Goal: Use online tool/utility: Use online tool/utility

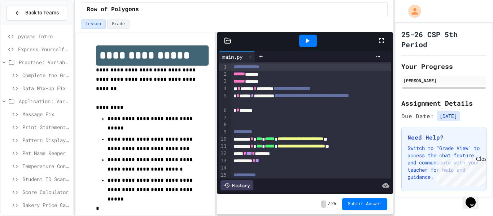
click at [379, 39] on icon at bounding box center [381, 40] width 5 height 5
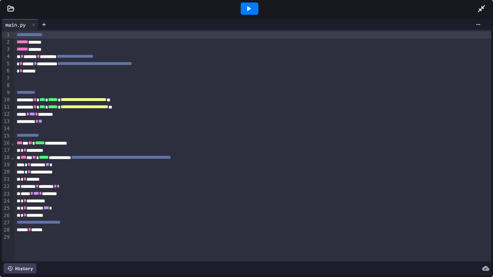
click at [250, 6] on icon at bounding box center [248, 8] width 9 height 9
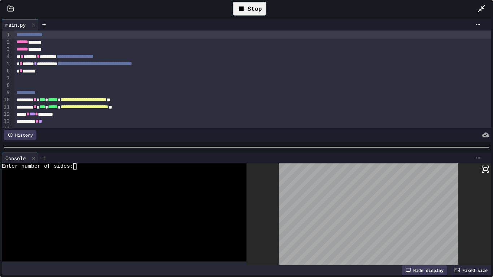
click at [78, 171] on div at bounding box center [120, 172] width 237 height 6
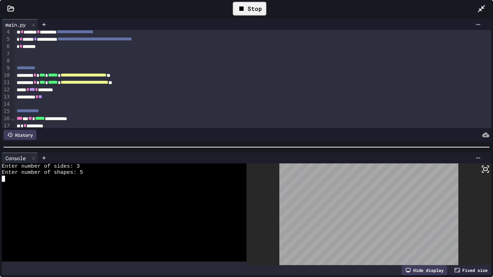
scroll to position [27, 0]
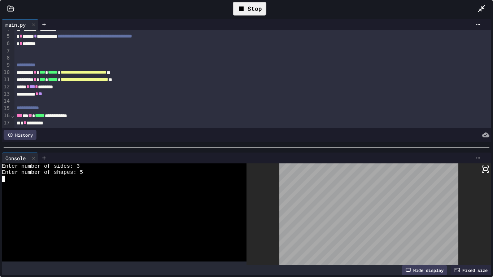
click at [259, 5] on div "Stop" at bounding box center [250, 9] width 34 height 14
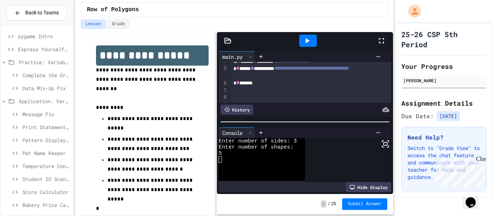
click at [382, 44] on icon at bounding box center [381, 40] width 9 height 9
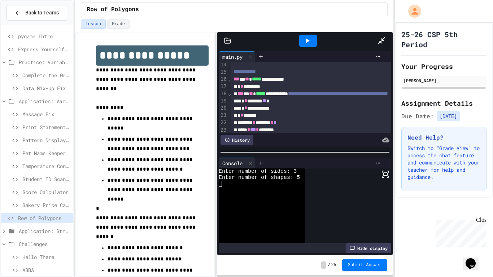
scroll to position [96, 0]
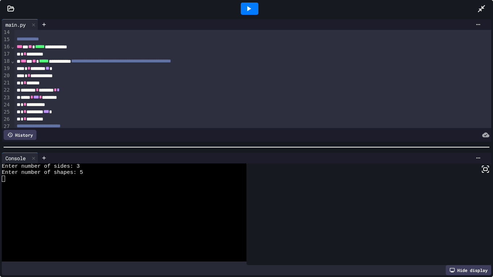
click at [96, 47] on div "**********" at bounding box center [252, 46] width 477 height 7
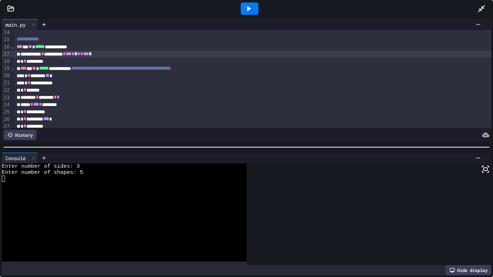
click at [127, 53] on div "**********" at bounding box center [252, 53] width 477 height 7
click at [59, 63] on div "* * *********" at bounding box center [252, 61] width 477 height 7
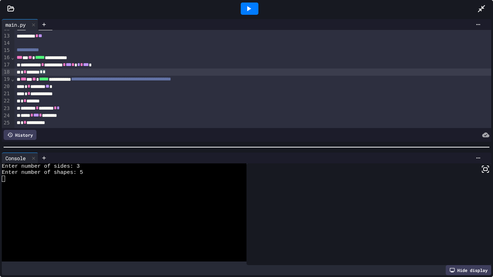
scroll to position [81, 0]
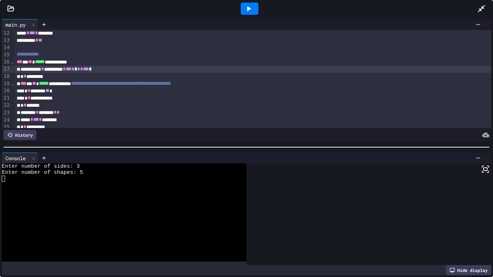
click at [124, 71] on div "**********" at bounding box center [252, 69] width 477 height 7
click at [109, 124] on div "**********" at bounding box center [252, 126] width 477 height 7
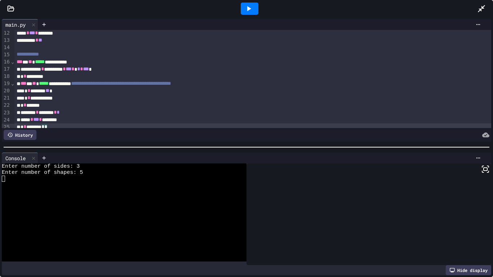
click at [254, 8] on div at bounding box center [249, 9] width 18 height 12
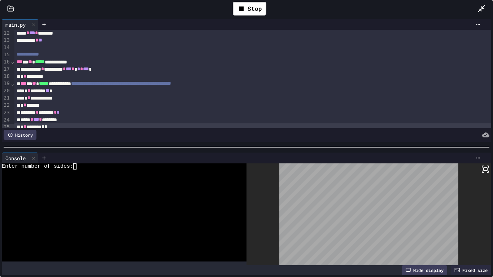
click at [77, 169] on textarea "Terminal input" at bounding box center [77, 166] width 3 height 6
click at [482, 169] on icon at bounding box center [485, 169] width 9 height 9
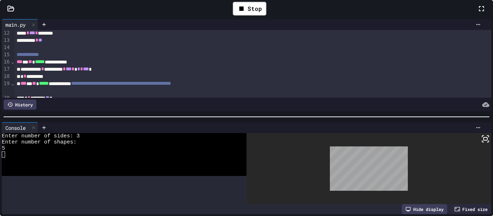
click at [477, 13] on icon at bounding box center [481, 8] width 9 height 9
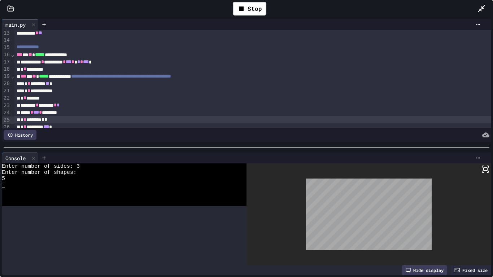
scroll to position [81, 0]
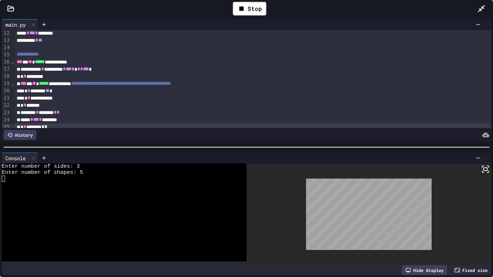
click at [83, 70] on span "*" at bounding box center [81, 68] width 3 height 5
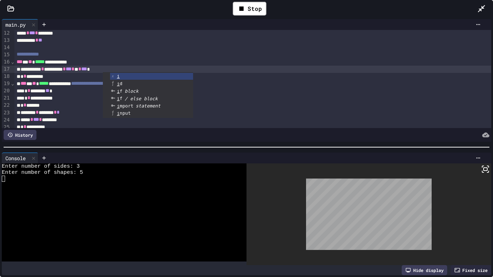
click at [157, 67] on div "**********" at bounding box center [252, 69] width 477 height 7
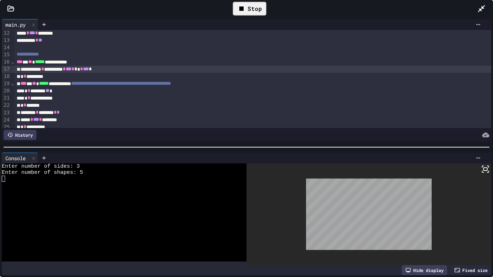
click at [250, 12] on div "Stop" at bounding box center [250, 9] width 34 height 14
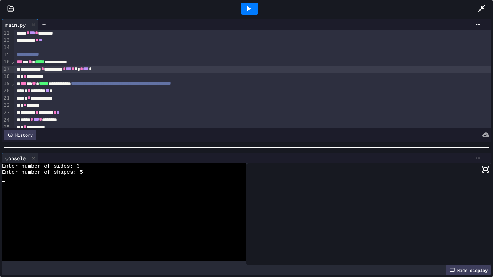
click at [250, 12] on icon at bounding box center [248, 8] width 9 height 9
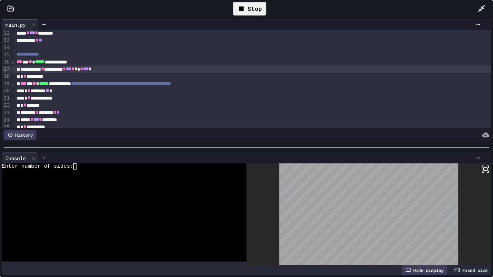
click at [80, 171] on div at bounding box center [120, 172] width 237 height 6
click at [482, 166] on icon at bounding box center [482, 166] width 1 height 1
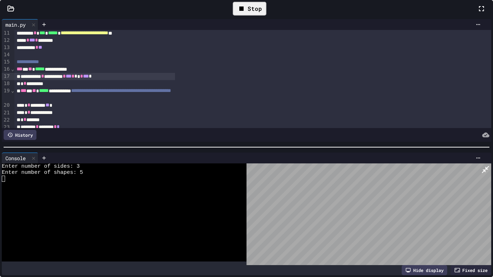
scroll to position [88, 0]
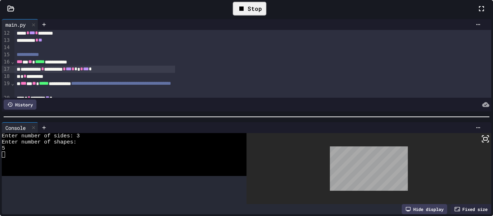
click at [477, 13] on icon at bounding box center [481, 8] width 9 height 9
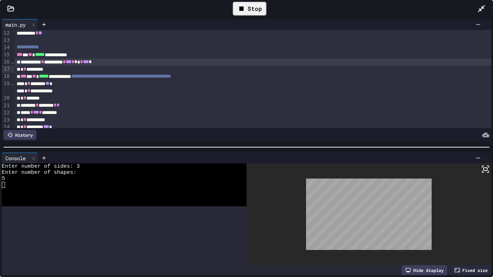
scroll to position [81, 0]
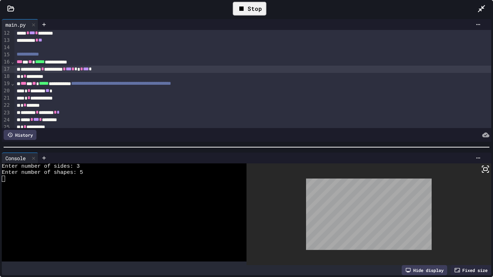
click at [71, 71] on span "***" at bounding box center [69, 68] width 6 height 5
click at [133, 67] on div "**********" at bounding box center [252, 69] width 477 height 7
click at [247, 10] on div "Stop" at bounding box center [250, 9] width 34 height 14
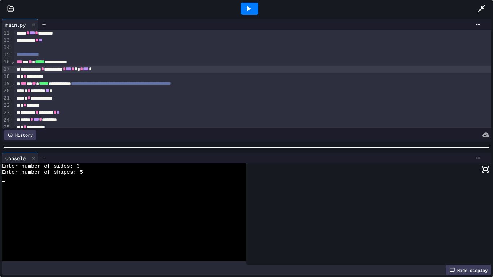
click at [247, 10] on icon at bounding box center [249, 8] width 4 height 5
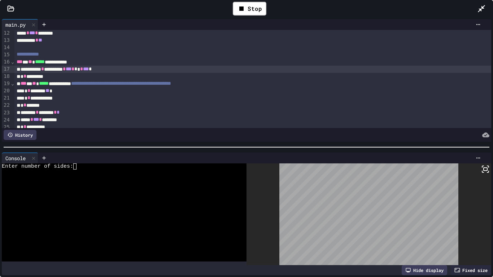
click at [79, 169] on textarea "Terminal input" at bounding box center [77, 166] width 3 height 6
click at [489, 169] on icon at bounding box center [485, 169] width 9 height 9
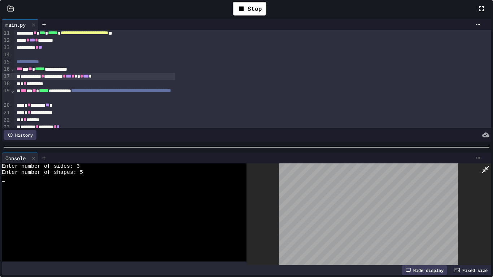
scroll to position [88, 0]
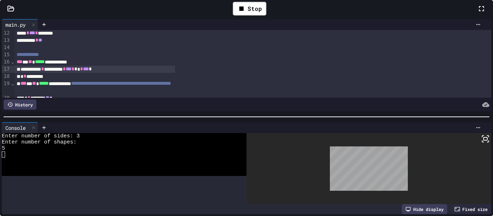
click at [478, 11] on icon at bounding box center [480, 8] width 5 height 5
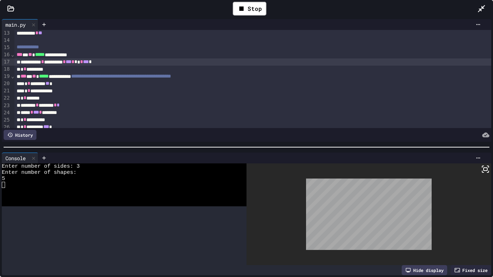
scroll to position [81, 0]
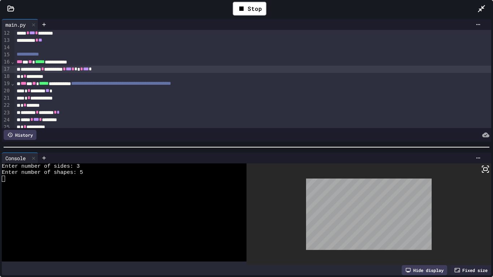
click at [74, 71] on span "*" at bounding box center [72, 68] width 3 height 5
click at [63, 92] on div "* * ******** ** *" at bounding box center [252, 90] width 477 height 7
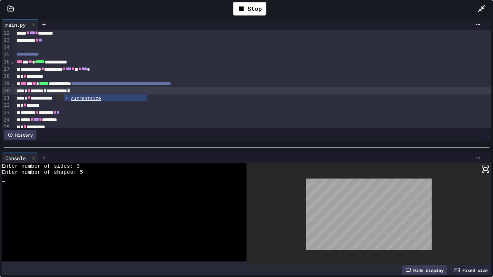
click at [102, 90] on div "**********" at bounding box center [252, 90] width 477 height 7
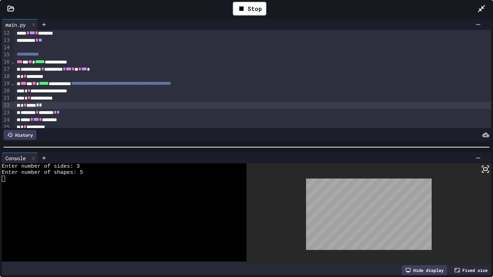
click at [64, 109] on div "* * ***** * *" at bounding box center [252, 105] width 477 height 7
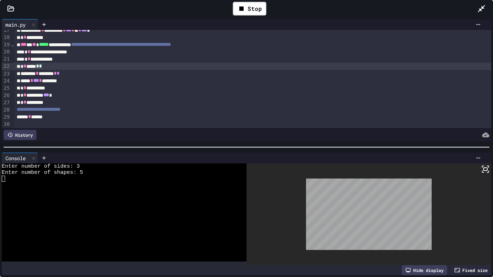
scroll to position [122, 0]
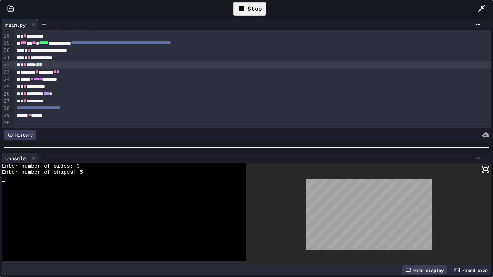
click at [258, 6] on div "Stop" at bounding box center [250, 9] width 34 height 14
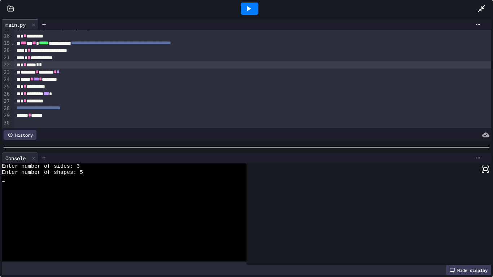
click at [251, 9] on icon at bounding box center [248, 8] width 9 height 9
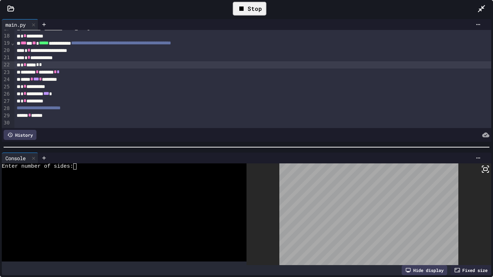
click at [78, 169] on textarea "Terminal input" at bounding box center [77, 166] width 3 height 6
click at [486, 169] on icon at bounding box center [485, 169] width 9 height 9
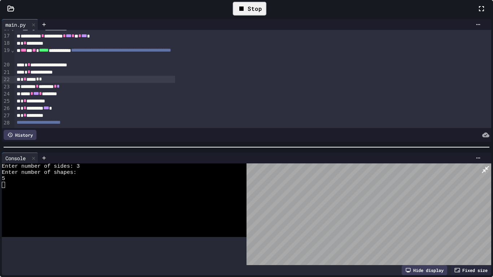
scroll to position [129, 0]
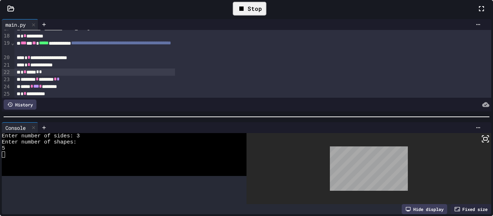
click at [477, 13] on icon at bounding box center [481, 8] width 9 height 9
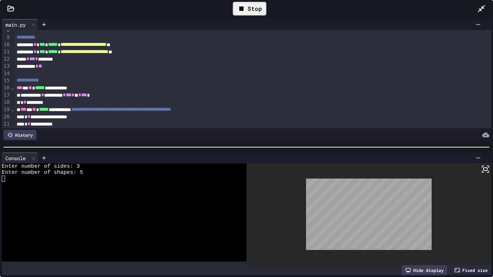
scroll to position [55, 0]
click at [74, 96] on span "*" at bounding box center [72, 95] width 3 height 5
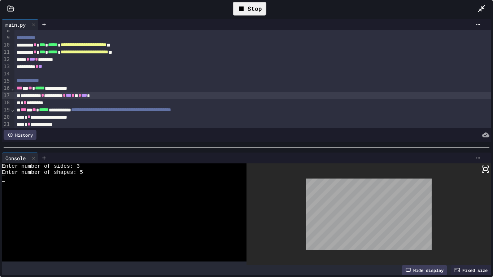
click at [240, 15] on div "Stop" at bounding box center [250, 9] width 34 height 14
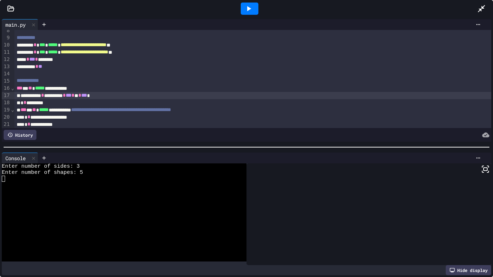
click at [255, 6] on div at bounding box center [249, 9] width 18 height 12
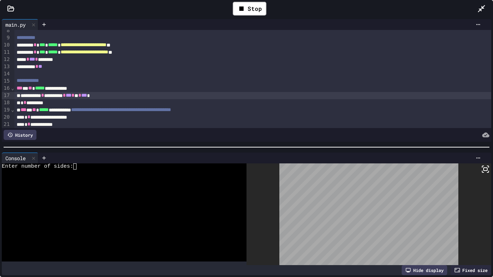
click at [79, 168] on textarea "Terminal input" at bounding box center [77, 166] width 3 height 6
click at [489, 165] on icon at bounding box center [485, 169] width 9 height 9
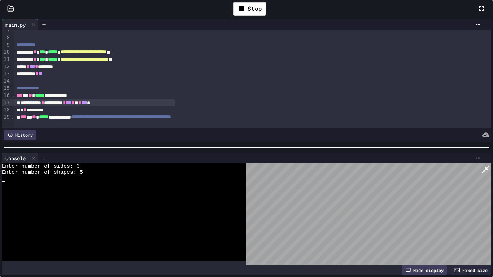
scroll to position [62, 0]
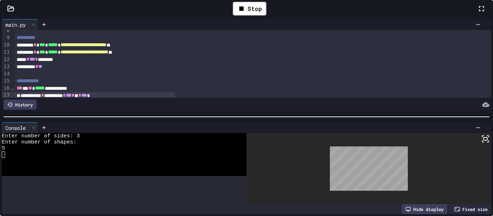
click at [477, 13] on icon at bounding box center [481, 8] width 9 height 9
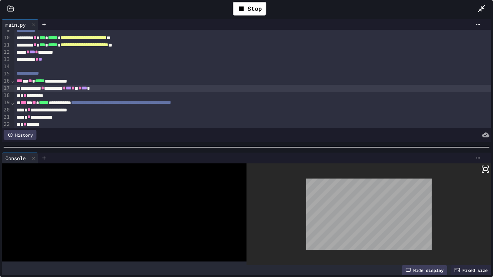
scroll to position [55, 0]
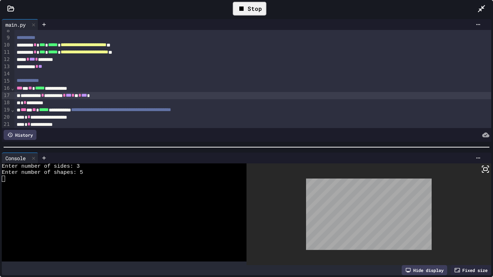
click at [246, 6] on div "Stop" at bounding box center [250, 9] width 34 height 14
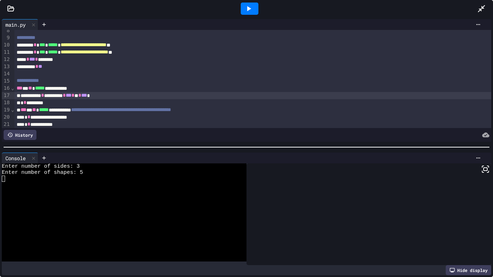
click at [74, 98] on span "*" at bounding box center [72, 95] width 3 height 5
click at [131, 94] on div "**********" at bounding box center [252, 95] width 477 height 7
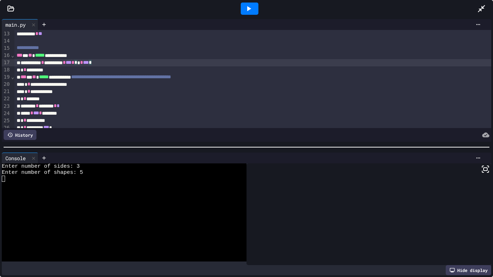
scroll to position [87, 0]
click at [253, 11] on div at bounding box center [249, 9] width 18 height 12
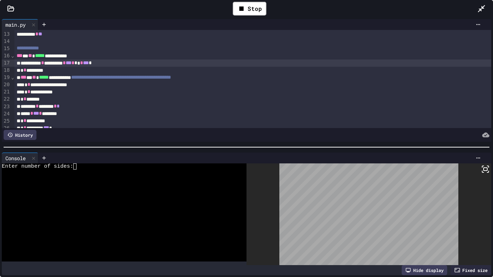
click at [79, 171] on div at bounding box center [120, 172] width 237 height 6
click at [482, 171] on icon at bounding box center [482, 171] width 1 height 1
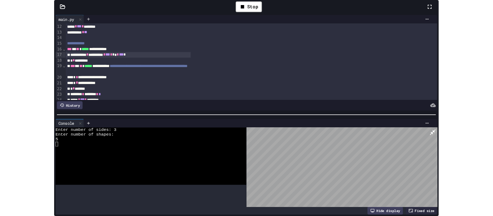
scroll to position [94, 0]
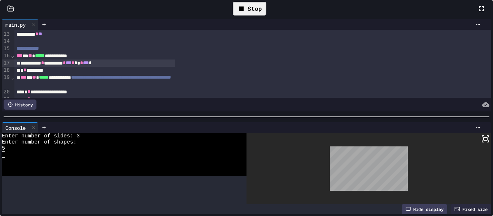
click at [266, 16] on div "Stop" at bounding box center [250, 9] width 34 height 14
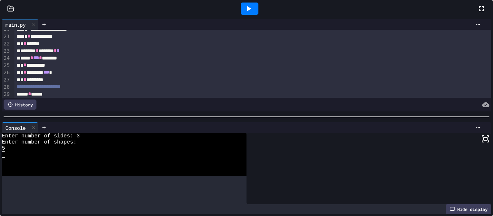
scroll to position [158, 0]
